Goal: Task Accomplishment & Management: Manage account settings

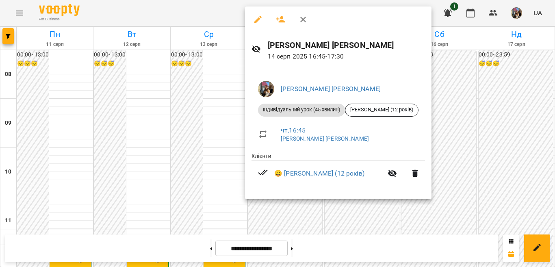
click at [477, 109] on div at bounding box center [277, 133] width 555 height 267
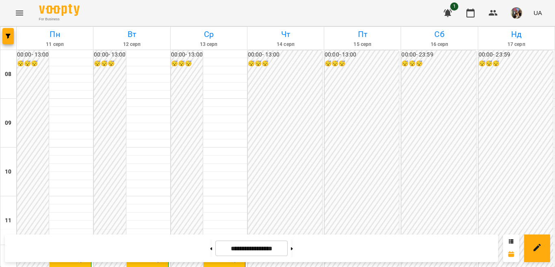
scroll to position [203, 0]
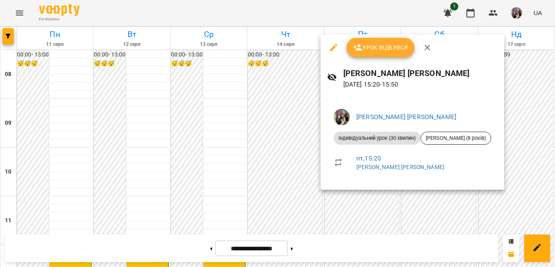
click at [363, 194] on div at bounding box center [277, 133] width 555 height 267
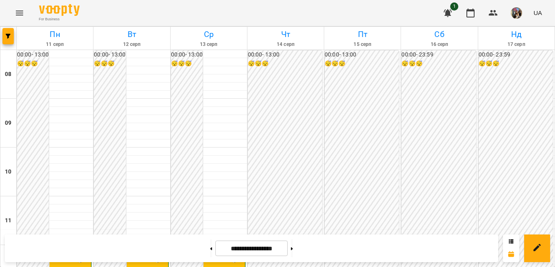
scroll to position [203, 0]
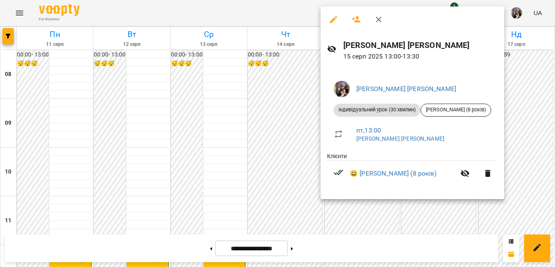
click at [417, 211] on div at bounding box center [277, 133] width 555 height 267
